Goal: Contribute content

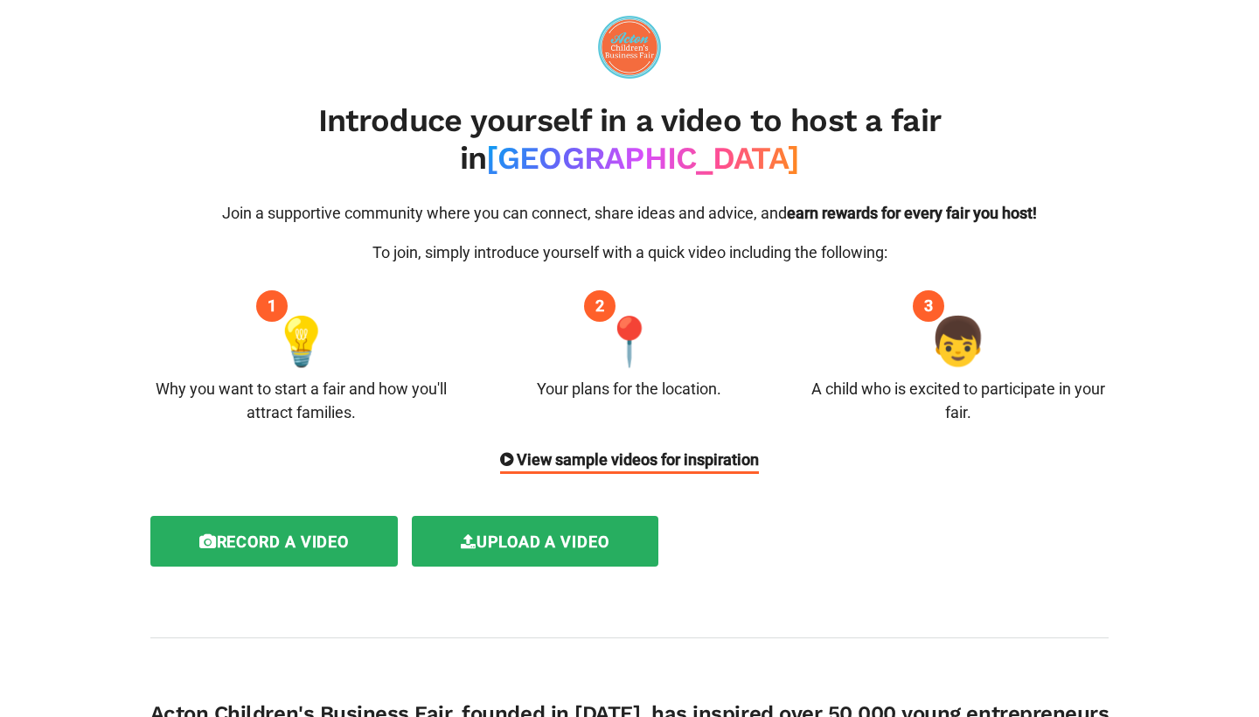
click at [551, 448] on div "View sample videos for inspiration" at bounding box center [630, 461] width 260 height 26
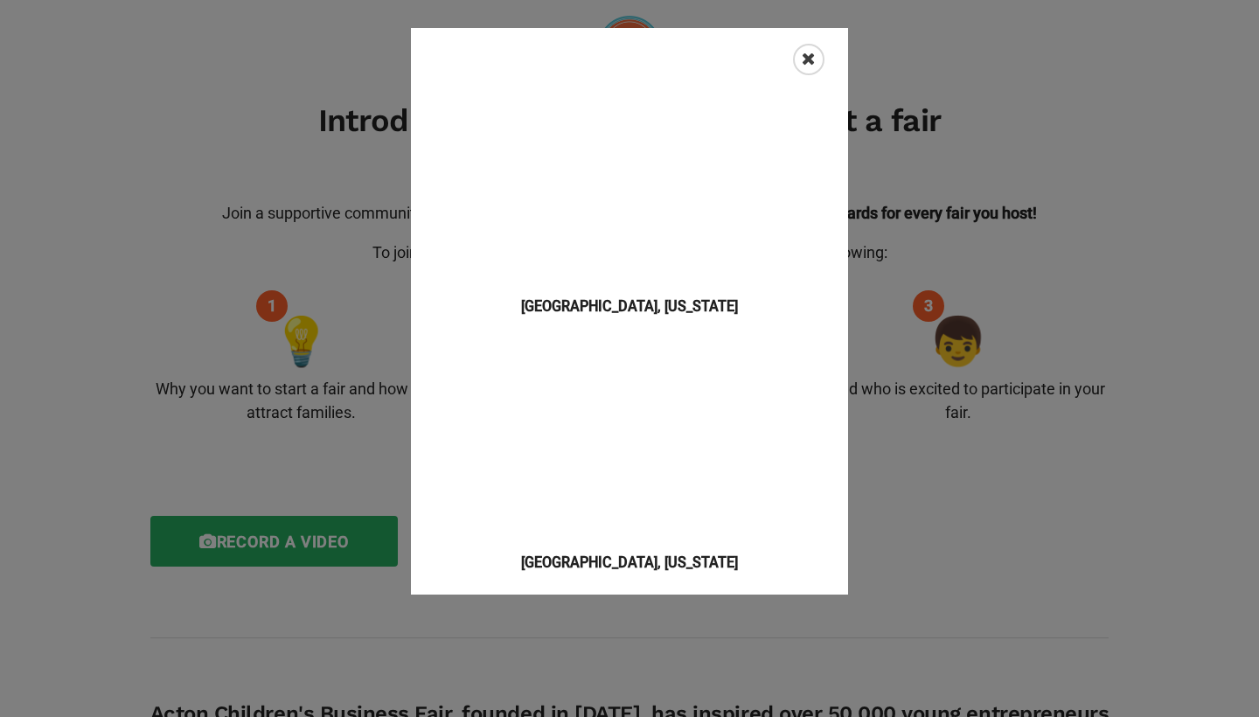
click at [811, 51] on icon "Close" at bounding box center [809, 59] width 14 height 17
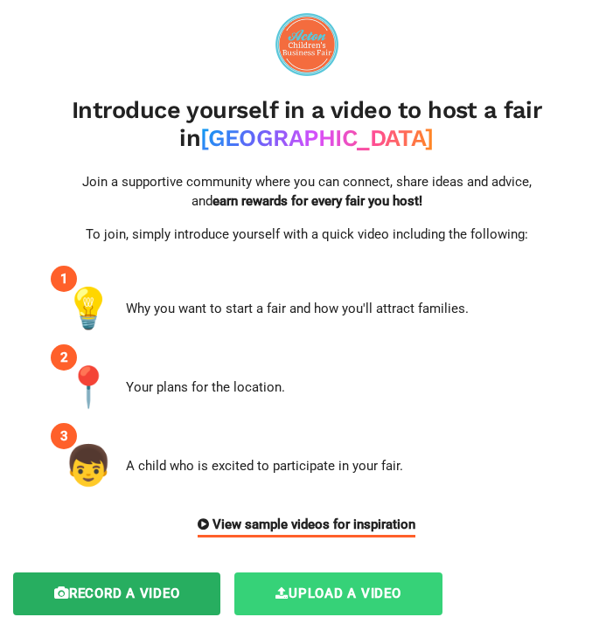
click at [345, 592] on label "Upload a video" at bounding box center [337, 594] width 207 height 43
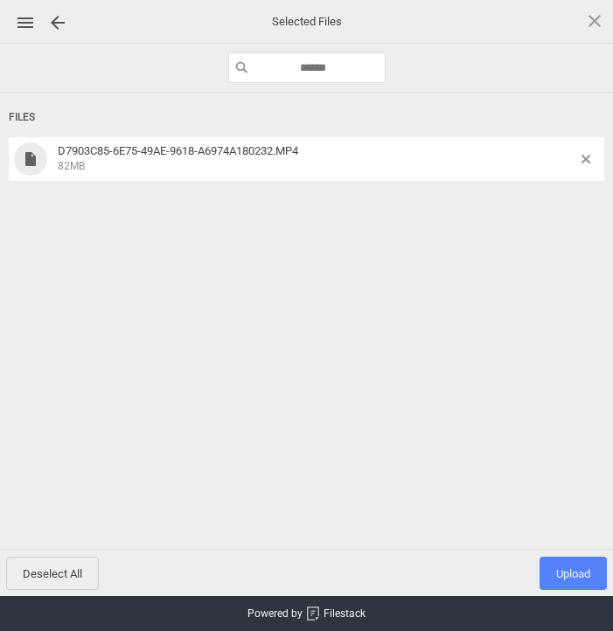
click at [577, 573] on span "Upload 1" at bounding box center [573, 573] width 34 height 13
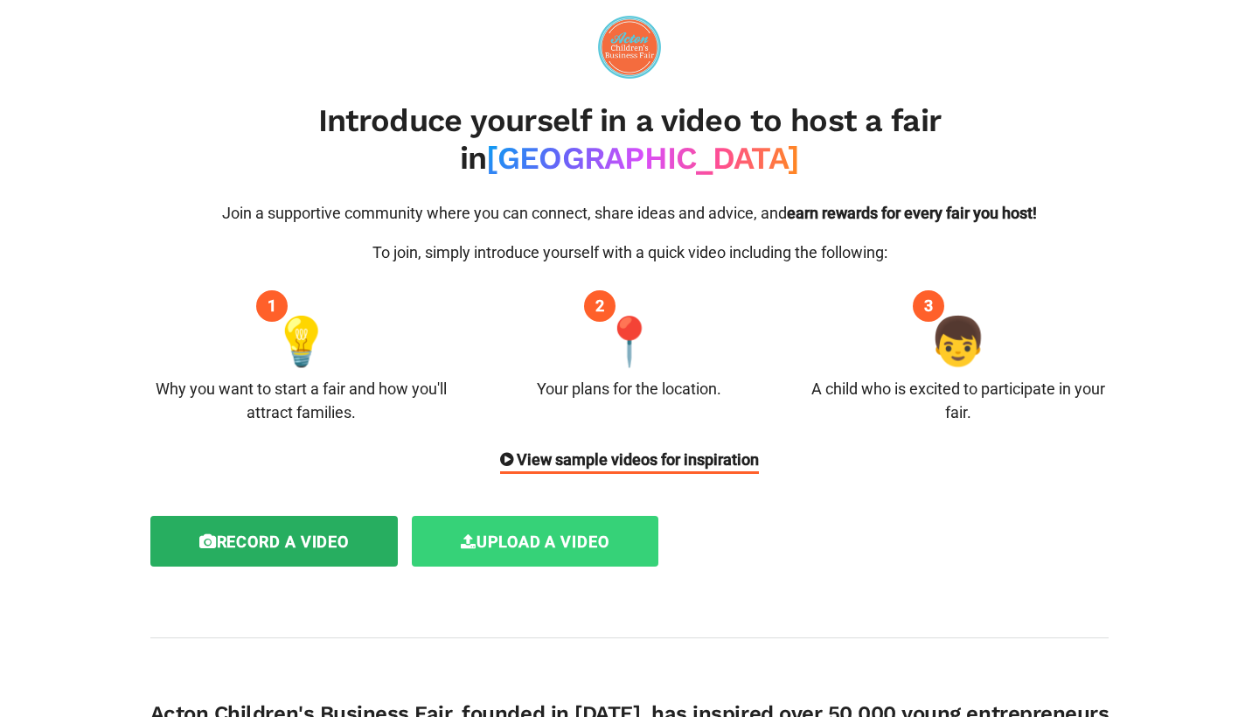
click at [581, 516] on label "Upload a video" at bounding box center [535, 541] width 247 height 51
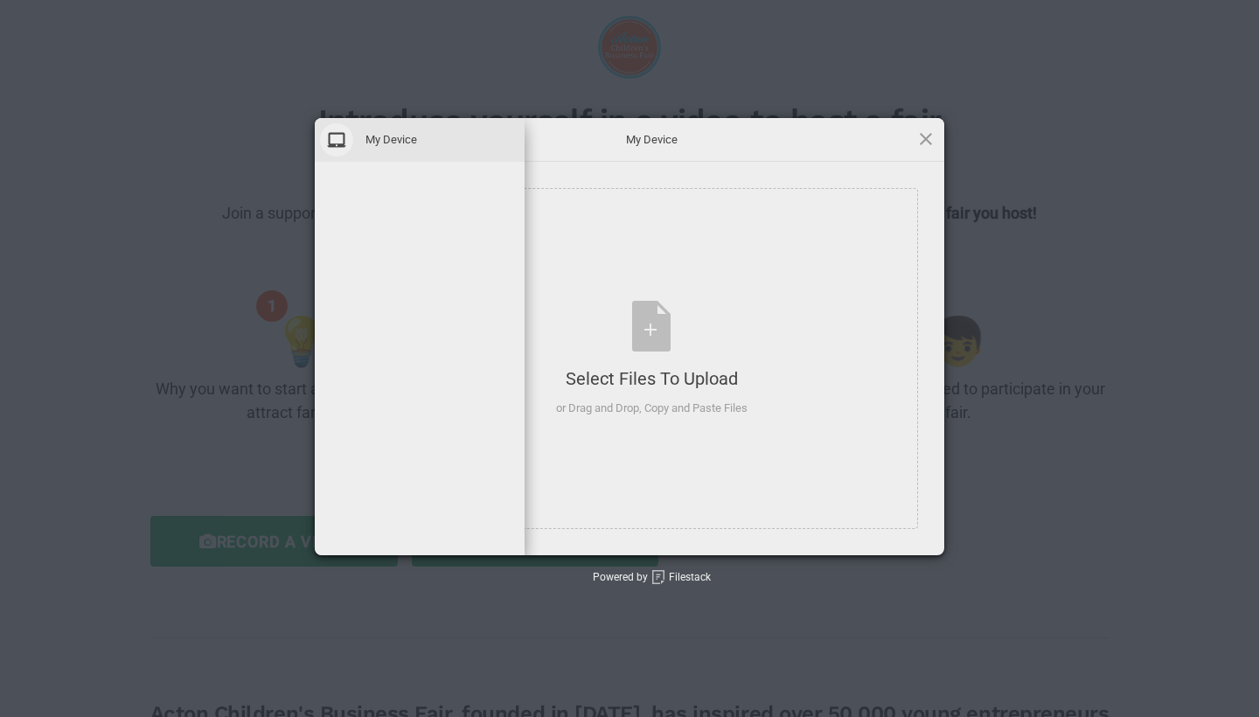
click at [347, 140] on span at bounding box center [336, 139] width 33 height 33
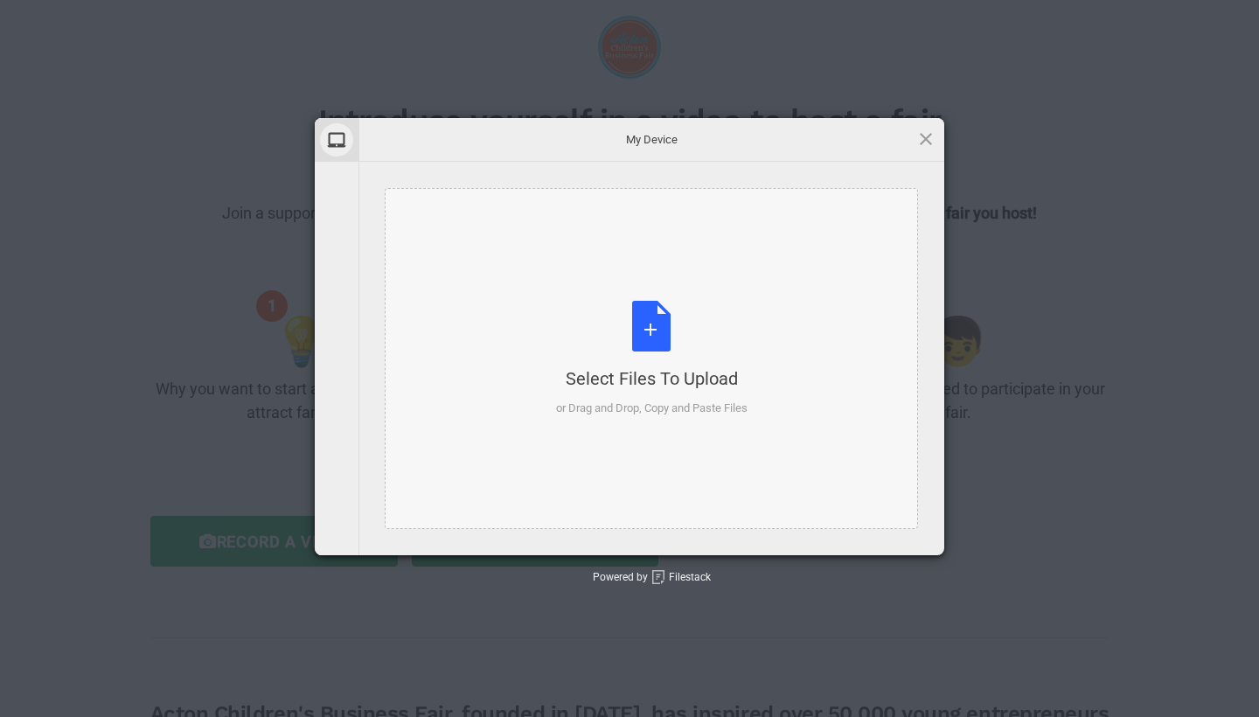
click at [813, 217] on div "Select Files to Upload or Drag and Drop, Copy and Paste Files" at bounding box center [651, 358] width 533 height 341
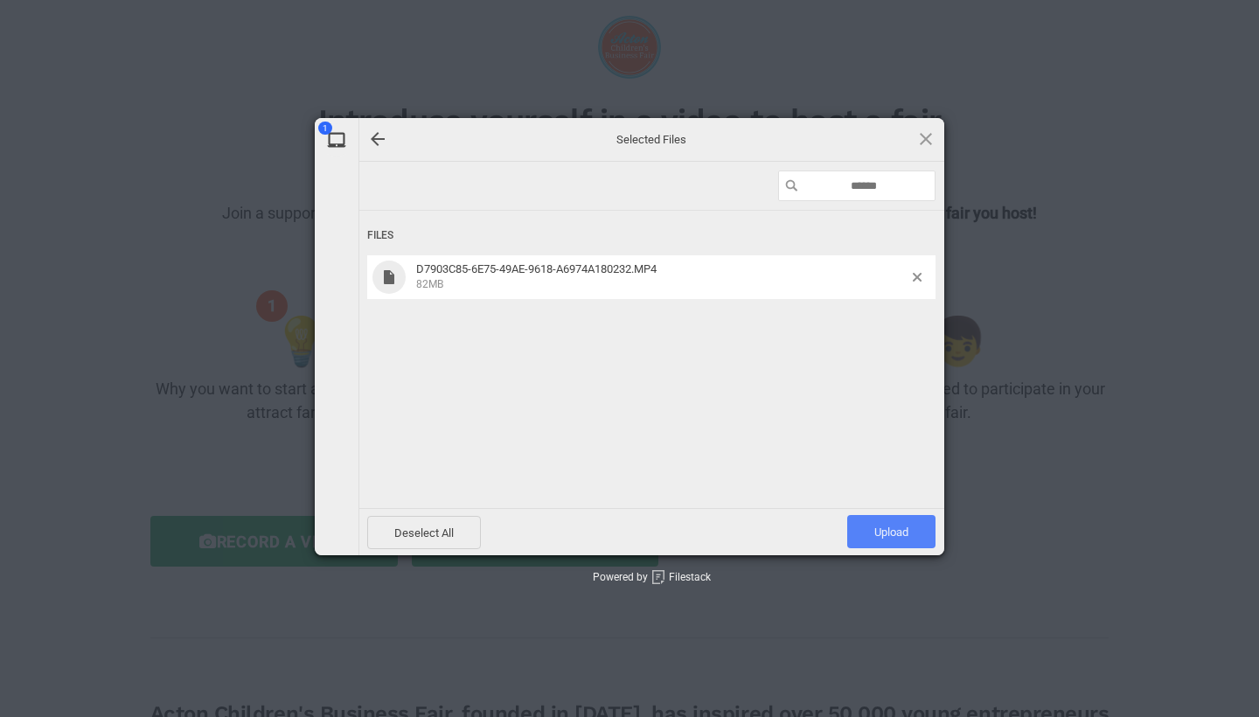
click at [887, 536] on span "Upload 1" at bounding box center [891, 532] width 34 height 13
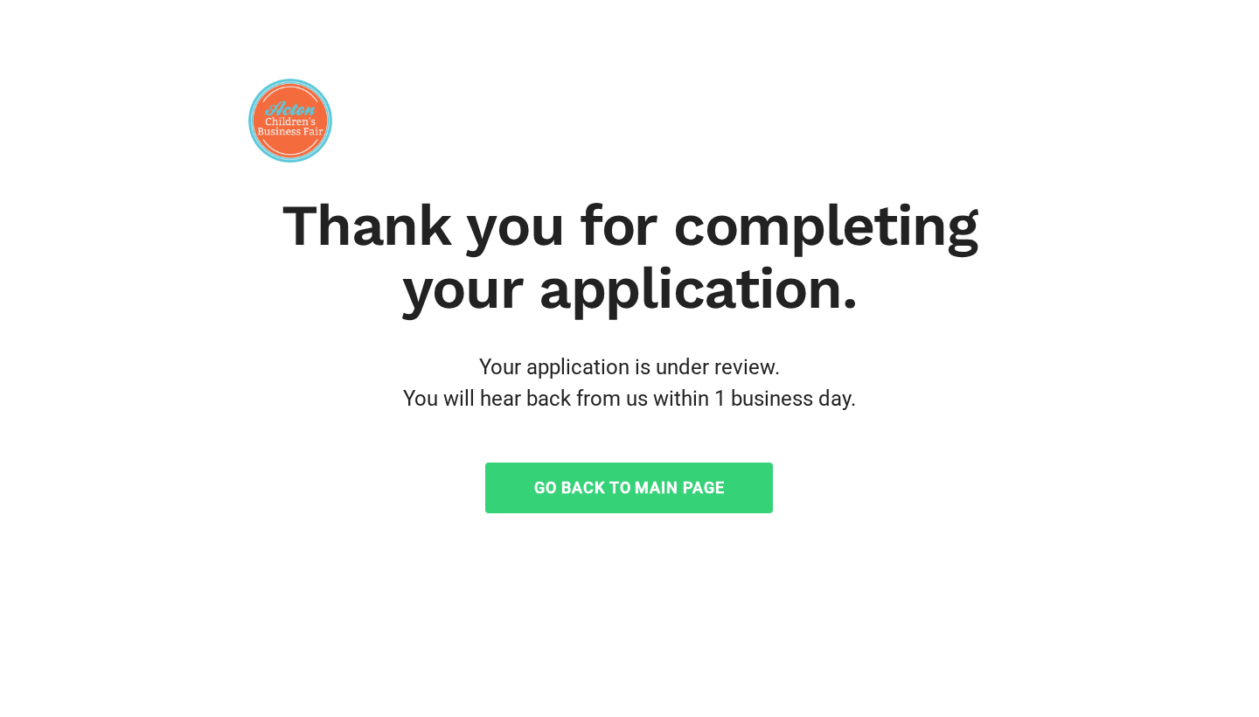
click at [713, 475] on link "Go Back to Main Page" at bounding box center [629, 488] width 288 height 51
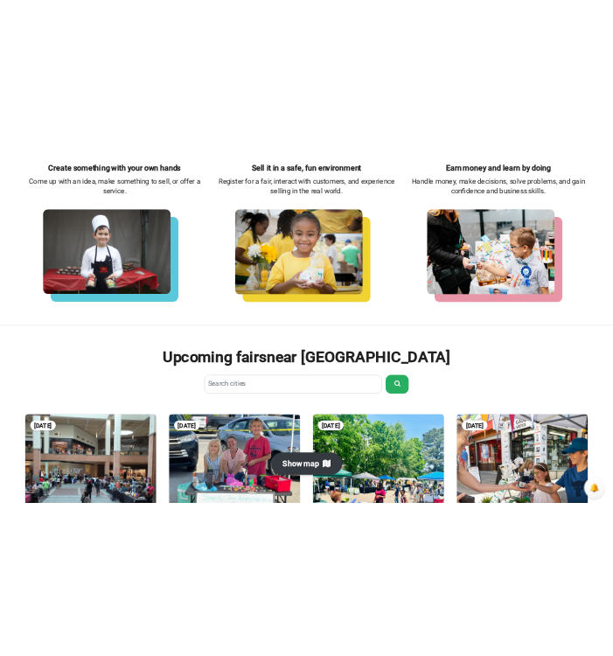
scroll to position [565, 0]
